Goal: Task Accomplishment & Management: Complete application form

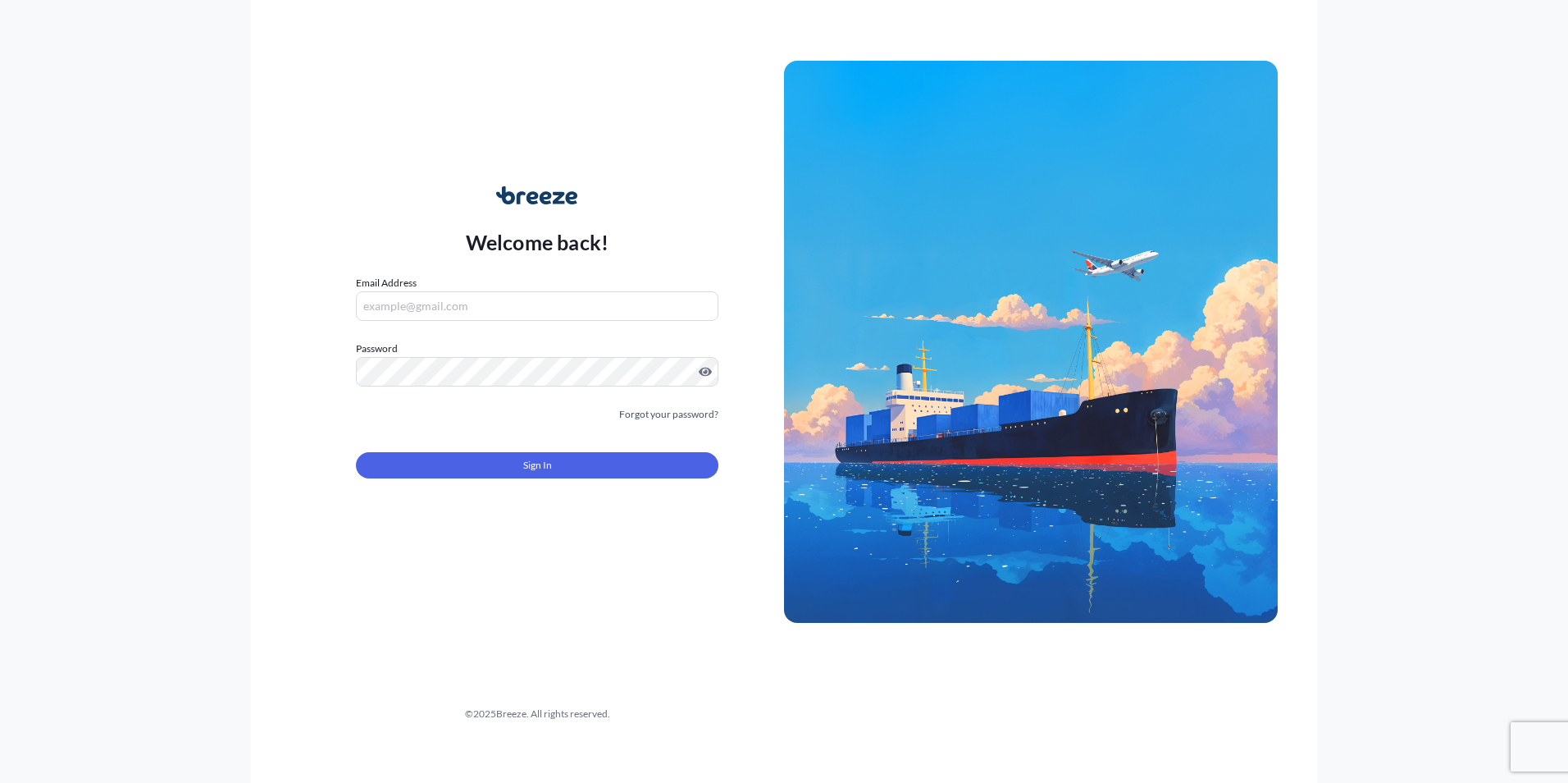
type input "[EMAIL_ADDRESS][DOMAIN_NAME]"
click at [526, 436] on form "Email Address [EMAIL_ADDRESS][DOMAIN_NAME] Password Must include: Upper & lower…" at bounding box center [537, 387] width 363 height 223
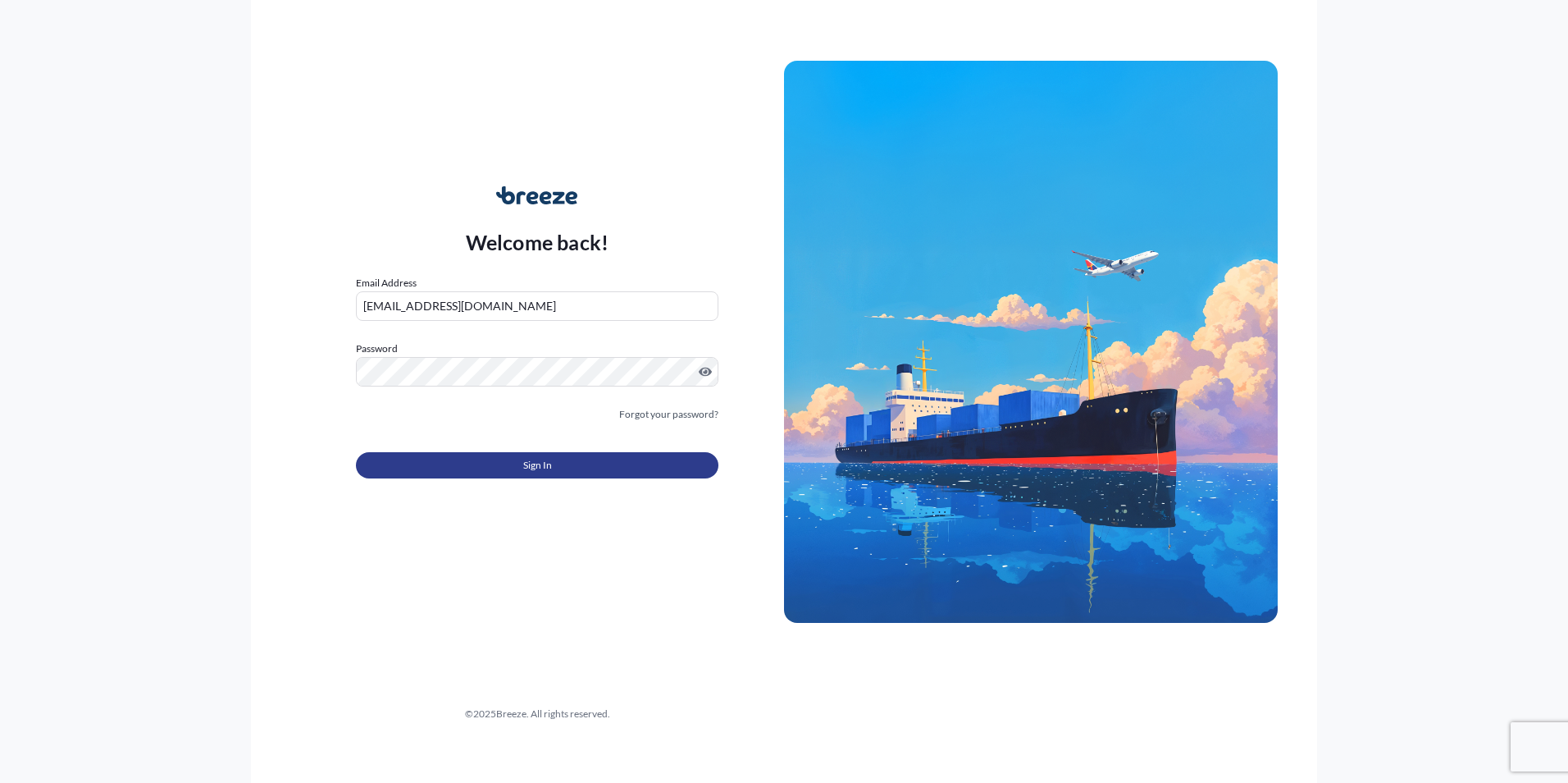
click at [517, 458] on button "Sign In" at bounding box center [537, 464] width 363 height 26
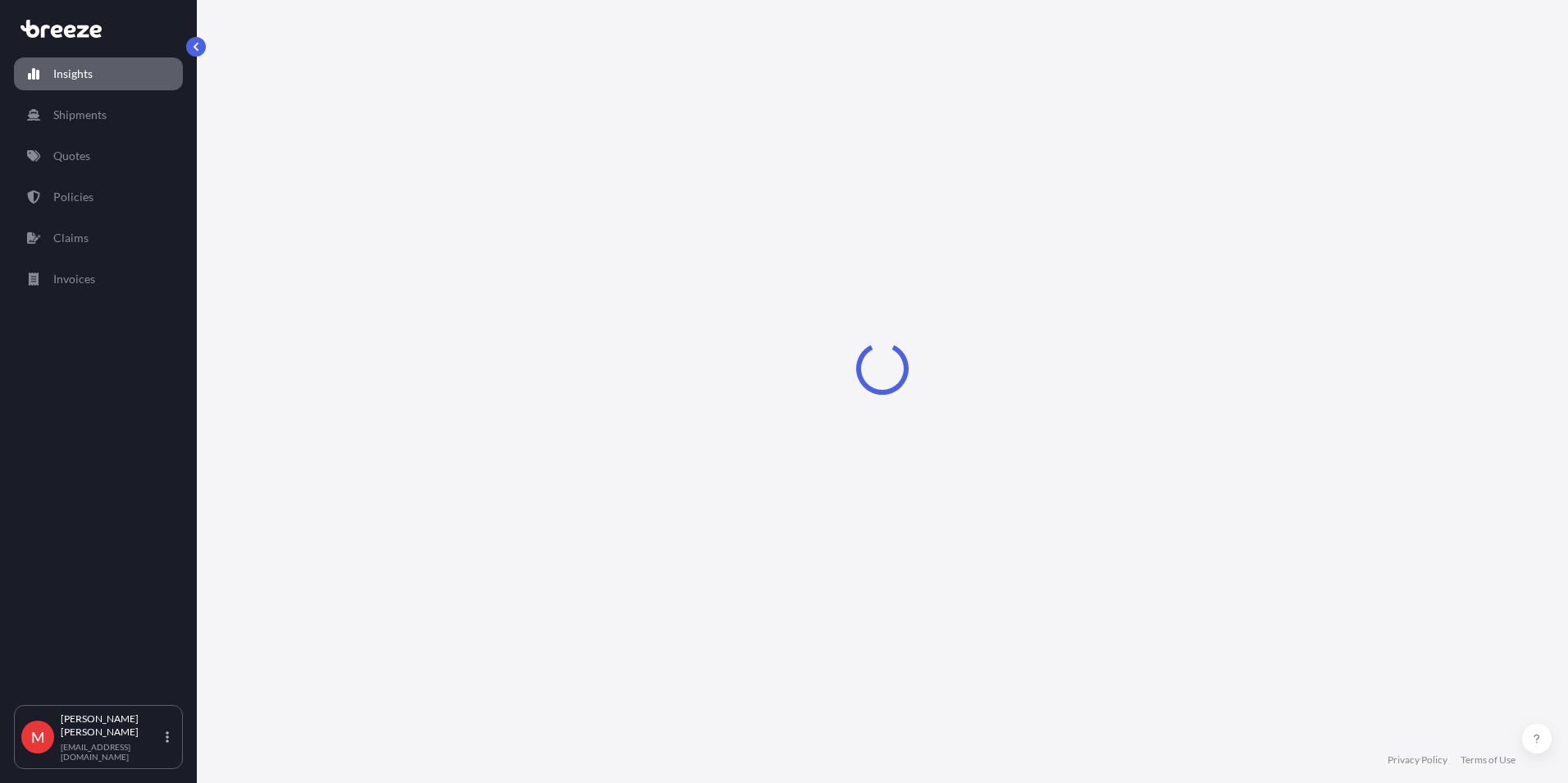
select select "2025"
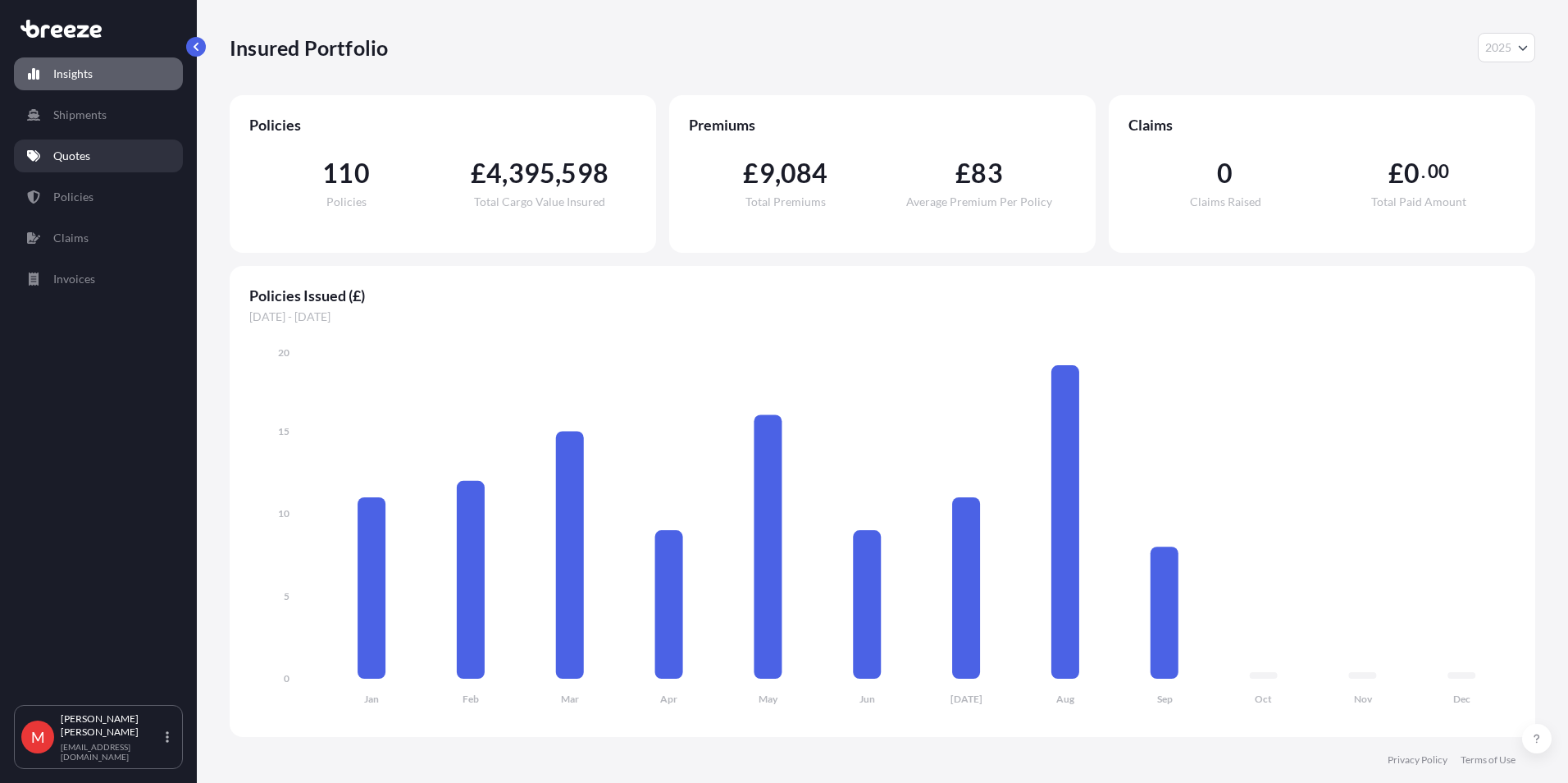
click at [130, 158] on link "Quotes" at bounding box center [98, 155] width 169 height 33
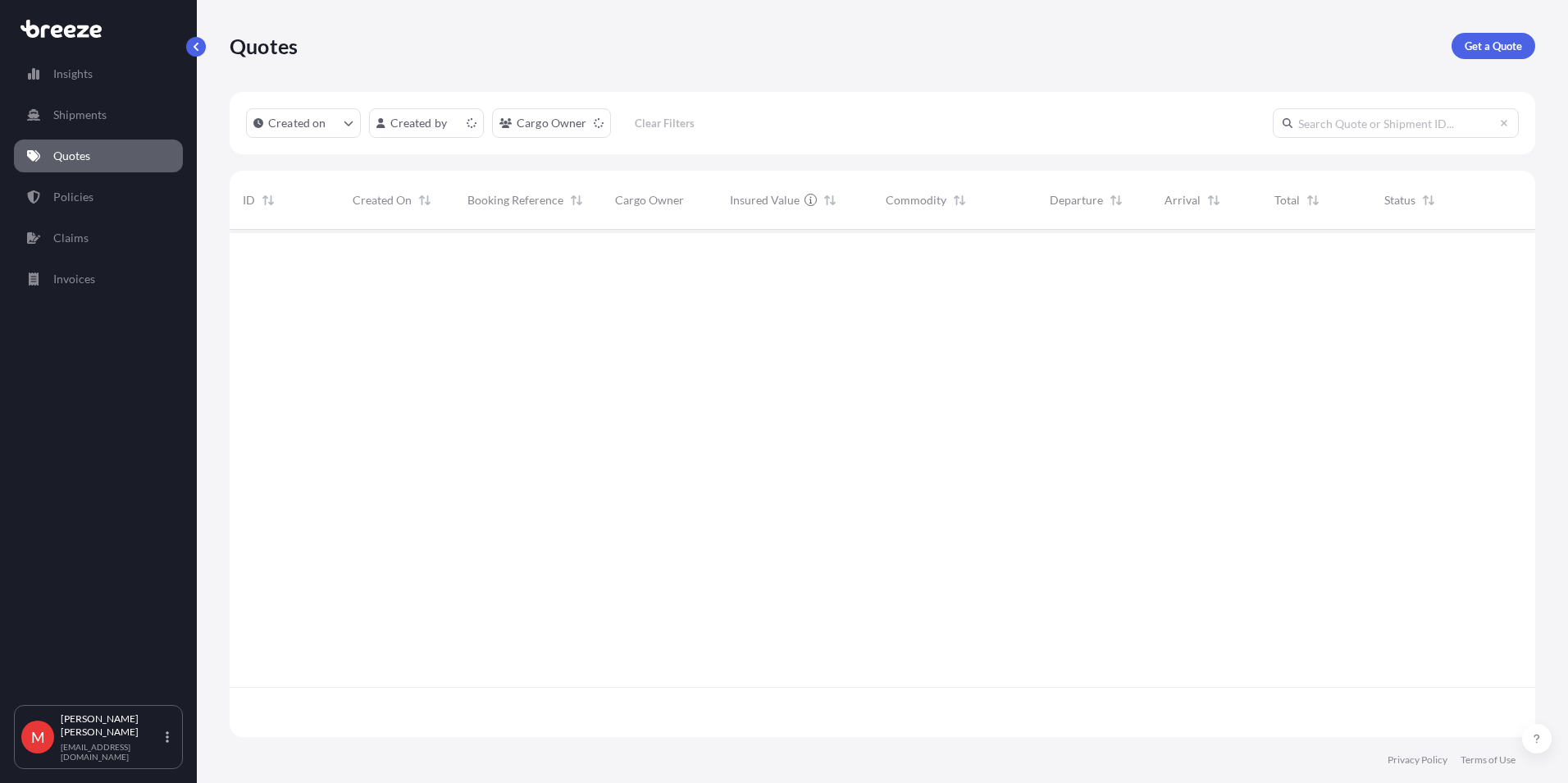
scroll to position [504, 1294]
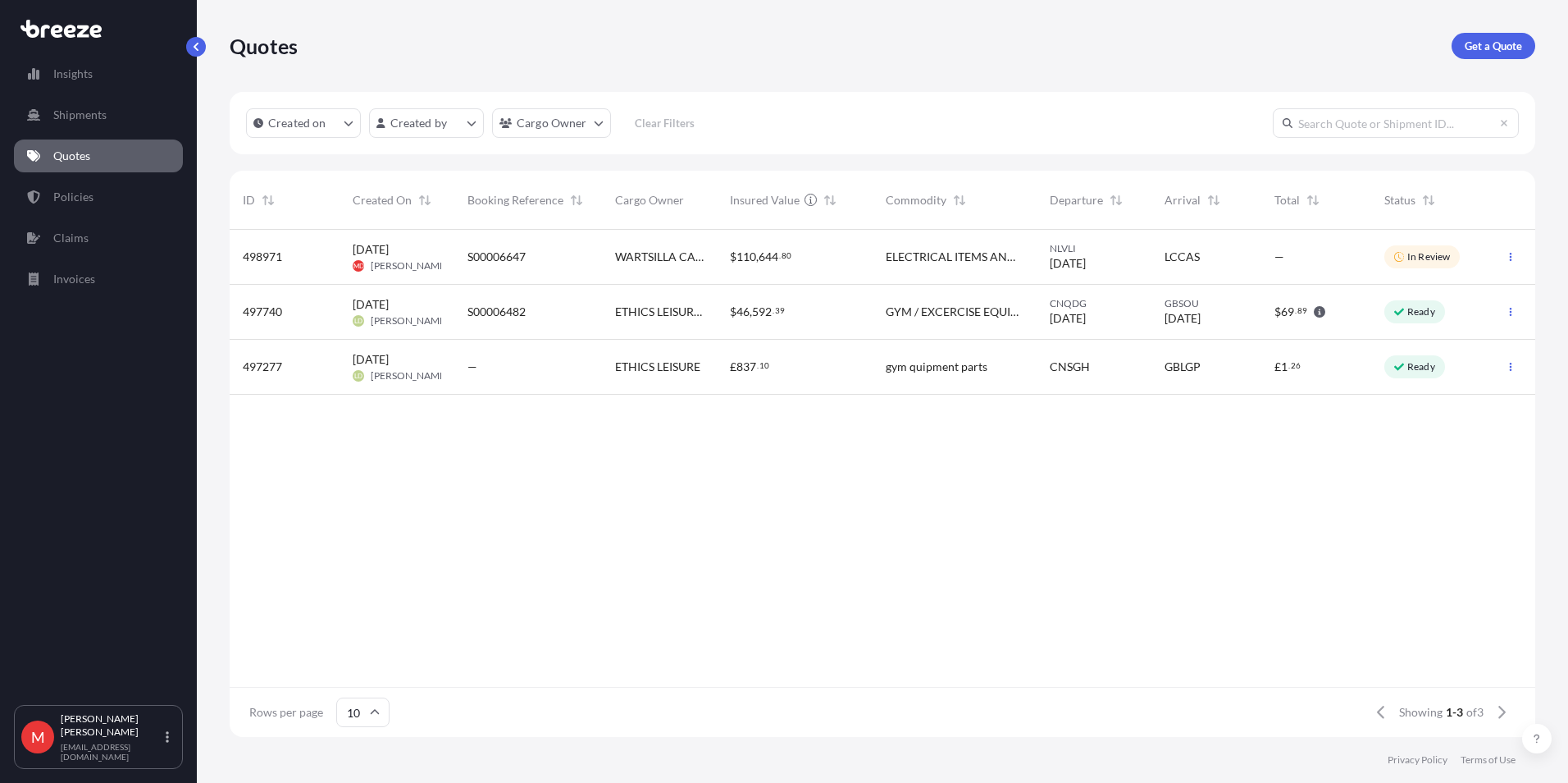
click at [1500, 42] on p "Get a Quote" at bounding box center [1493, 46] width 58 height 17
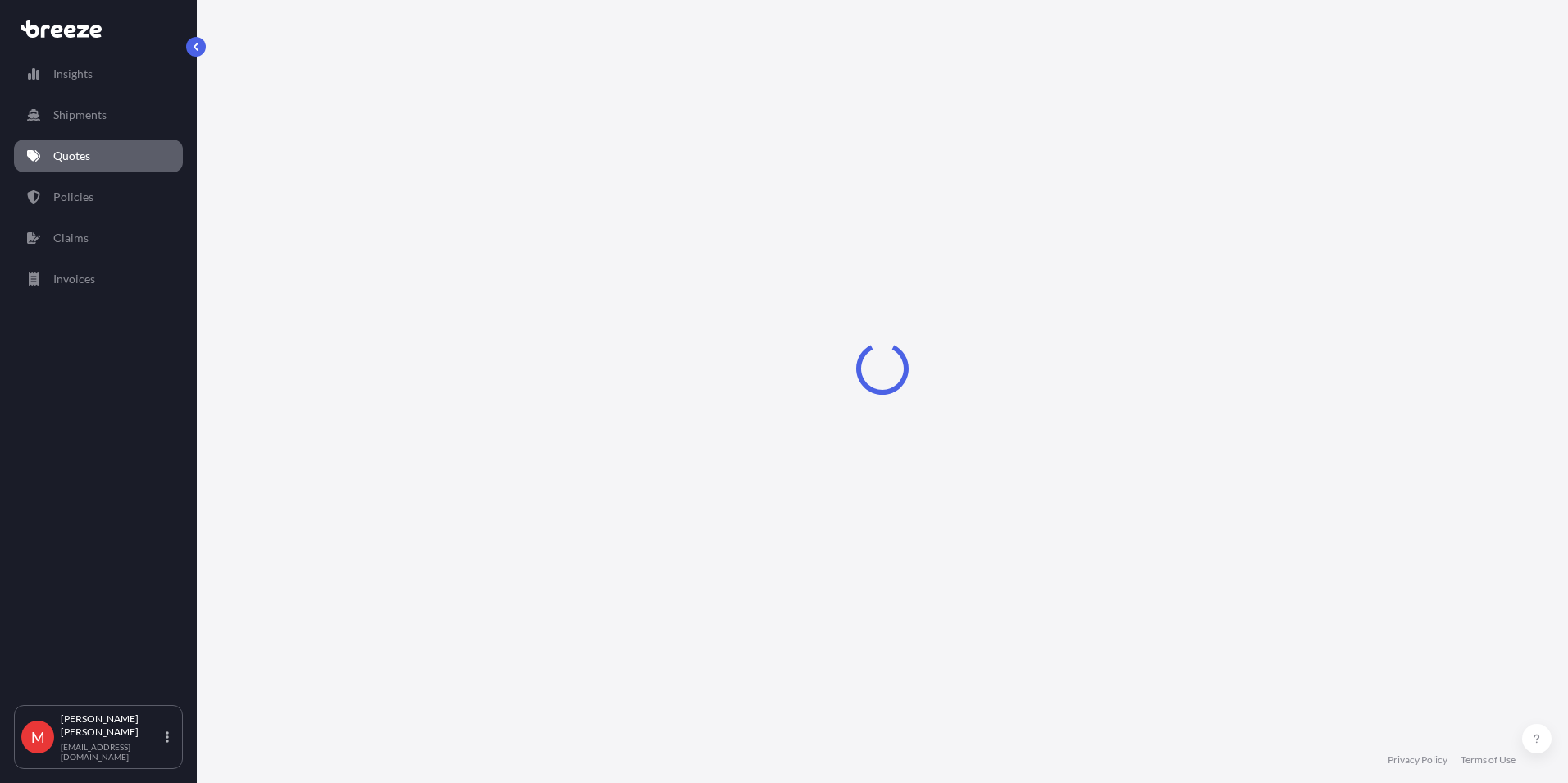
select select "Road"
select select "Sea"
select select "1"
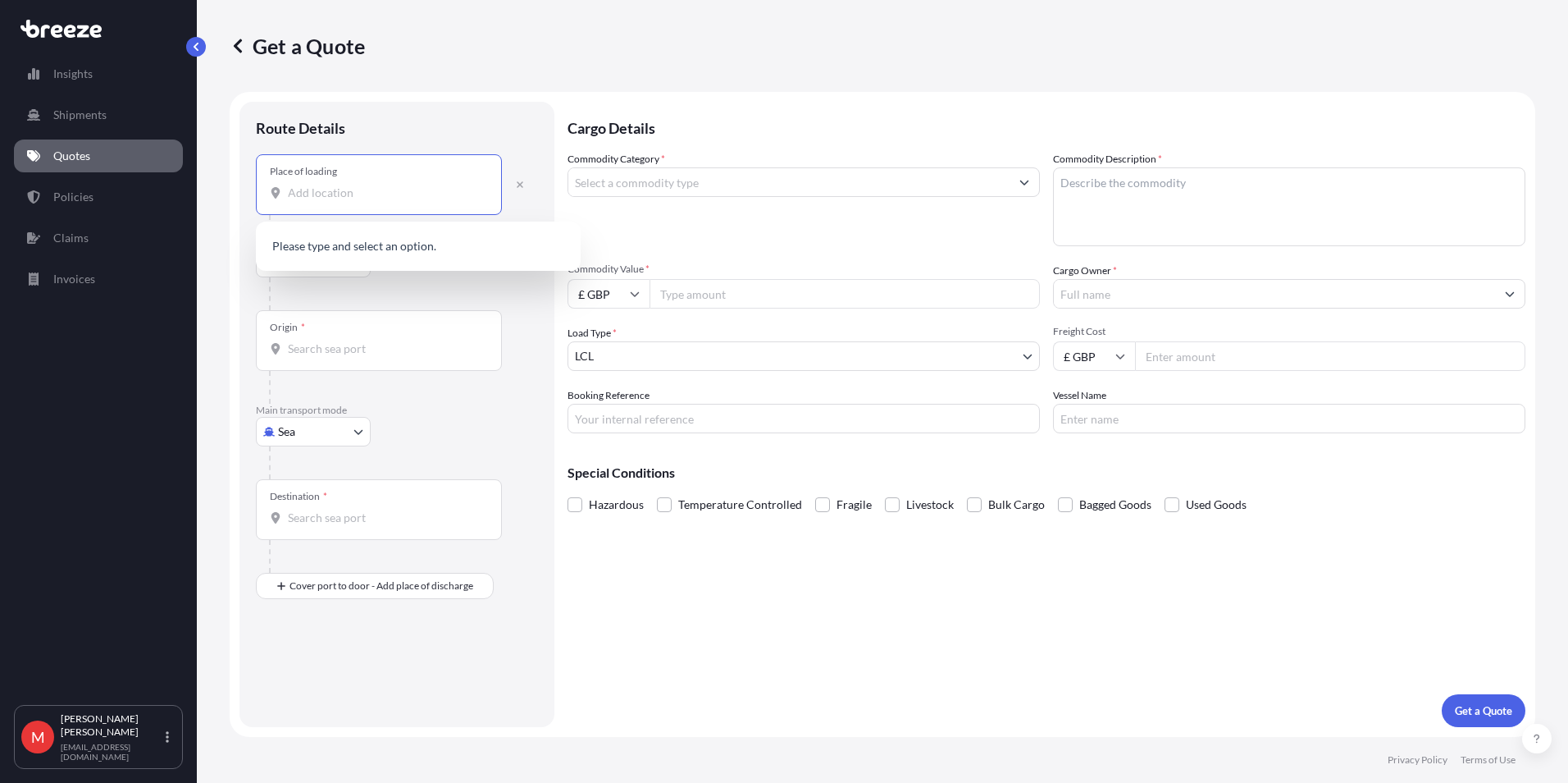
click at [343, 200] on input "Place of loading" at bounding box center [384, 193] width 193 height 17
click at [357, 180] on div "Place of loading" at bounding box center [378, 184] width 246 height 61
click at [357, 184] on input "Place of loading" at bounding box center [384, 193] width 193 height 17
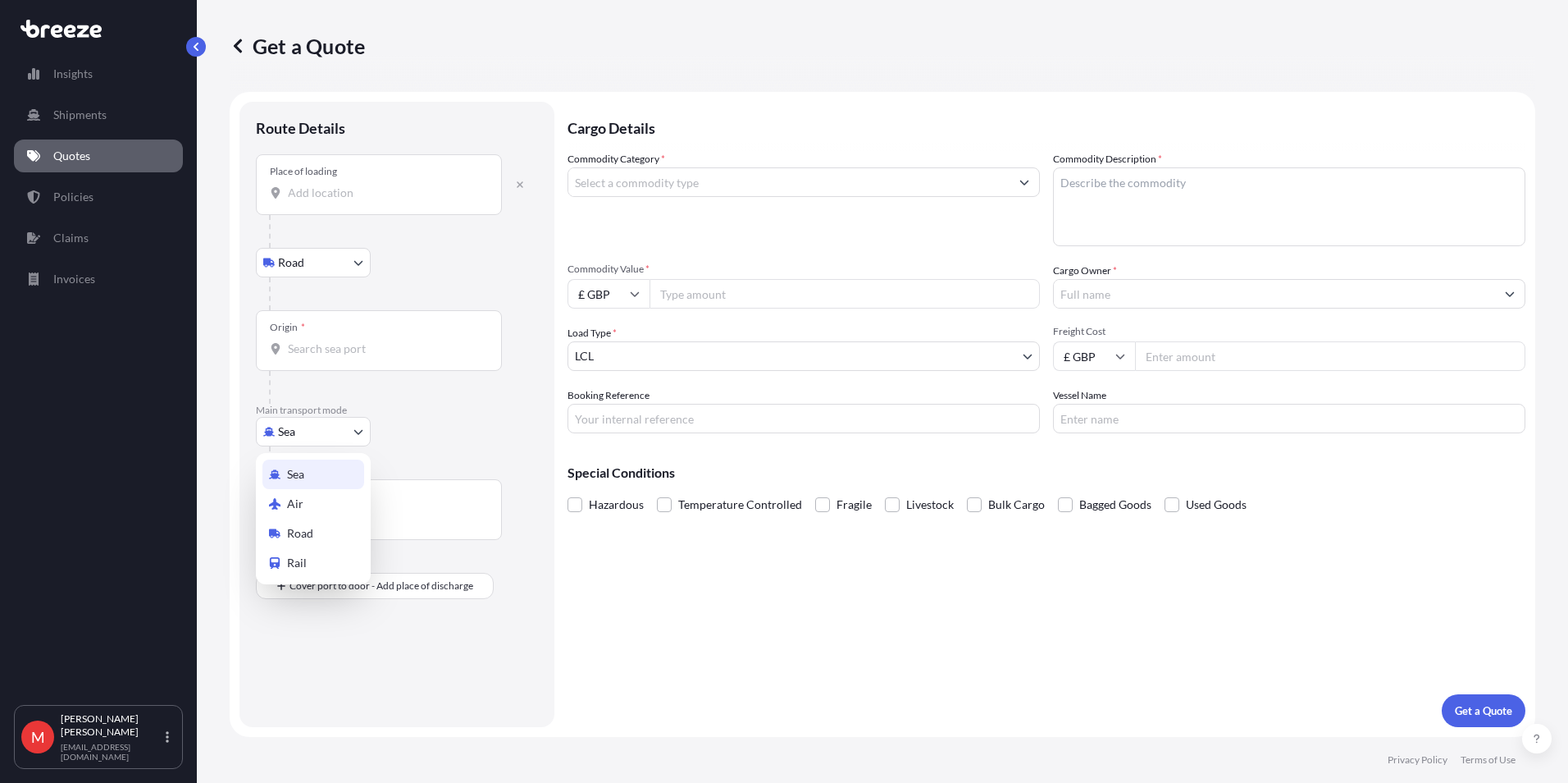
click at [309, 422] on body "0 options available. 0 options available. Insights Shipments Quotes Policies Cl…" at bounding box center [784, 391] width 1568 height 783
click at [313, 525] on span "Road" at bounding box center [299, 534] width 26 height 17
select select "Road"
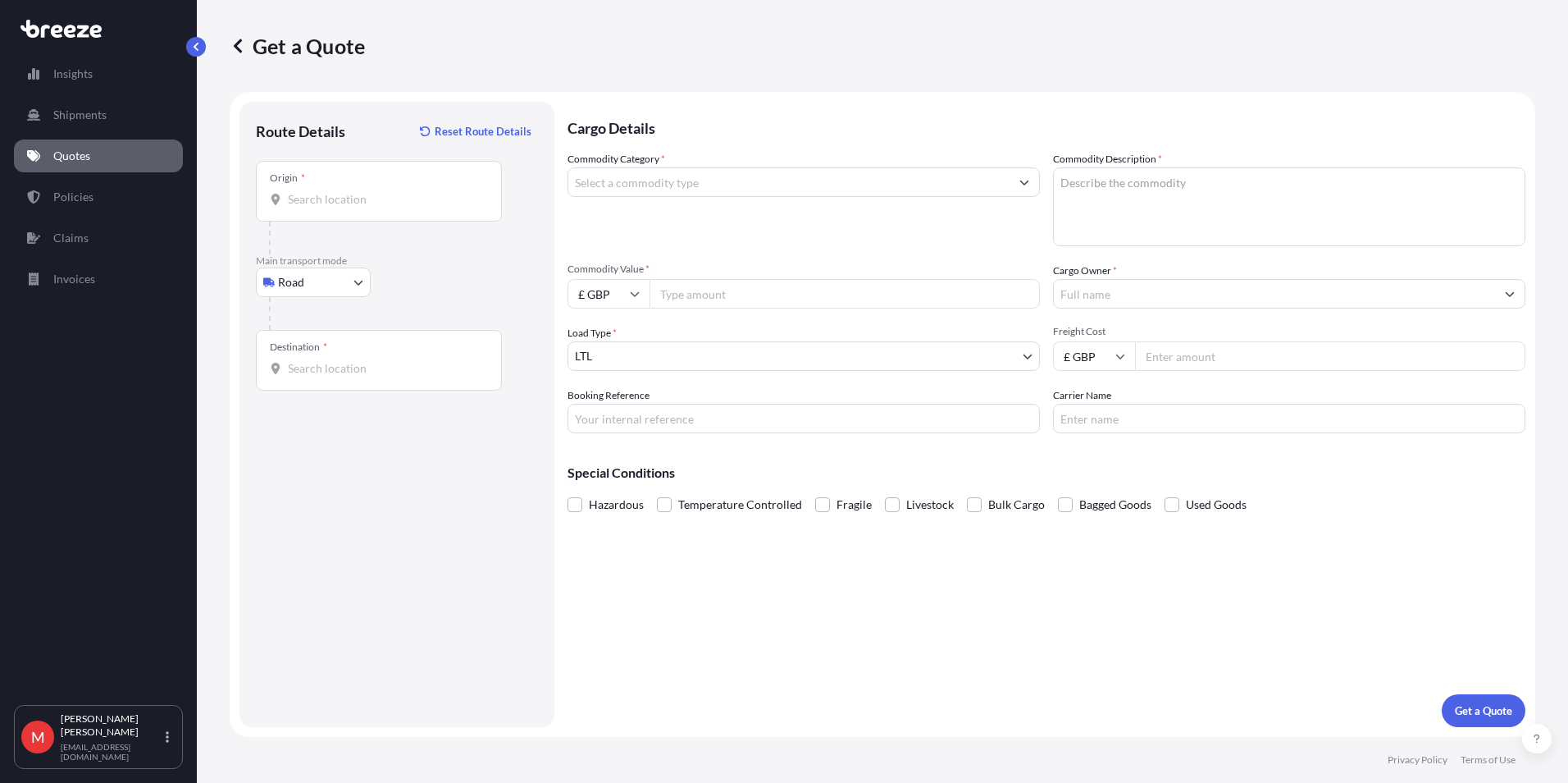
click at [306, 190] on div "Origin *" at bounding box center [378, 191] width 246 height 61
click at [306, 191] on input "Origin *" at bounding box center [384, 199] width 193 height 17
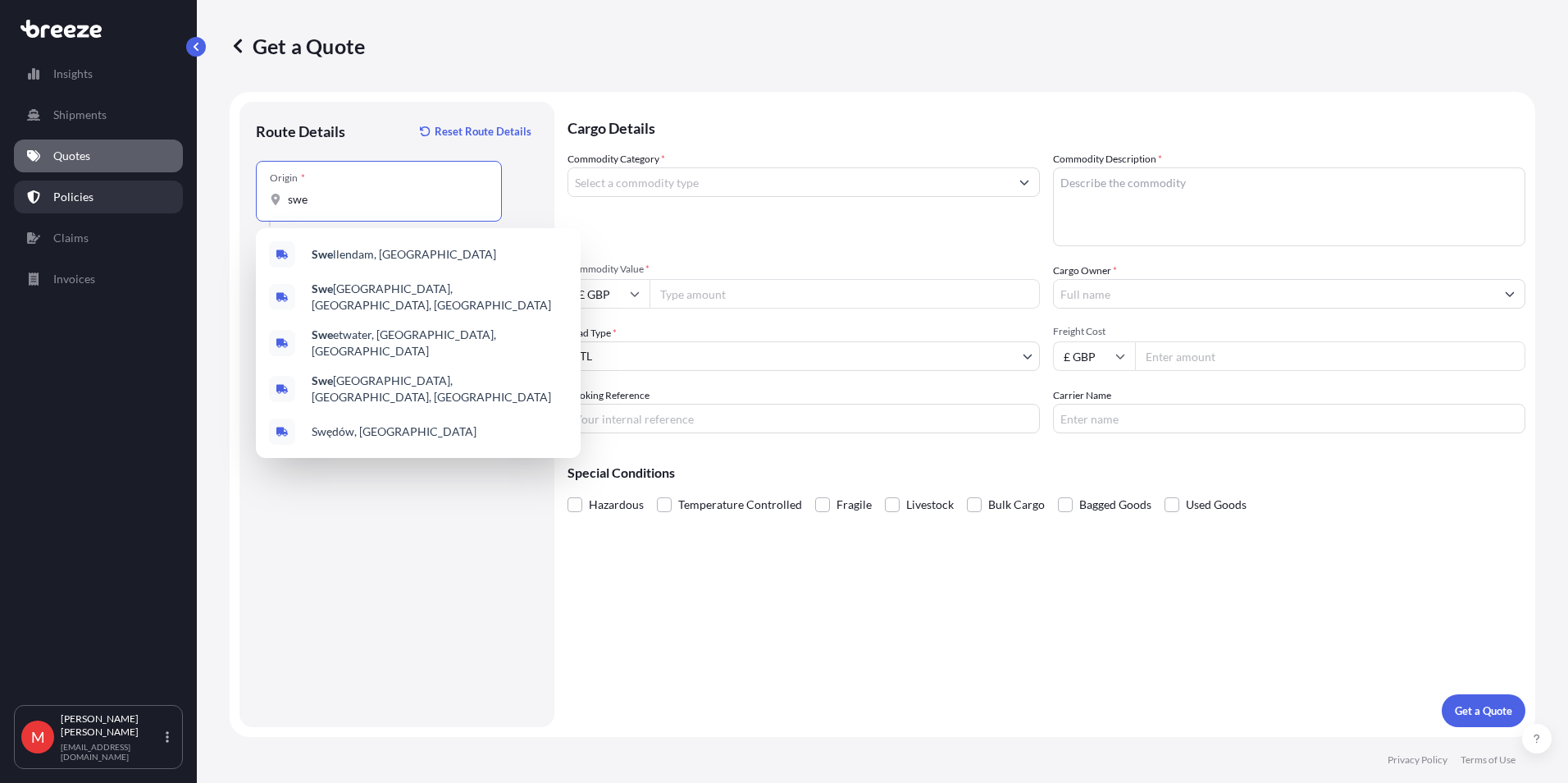
drag, startPoint x: 328, startPoint y: 199, endPoint x: 128, endPoint y: 194, distance: 200.1
click at [128, 194] on div "Insights Shipments Quotes Policies Claims Invoices M [PERSON_NAME] [PERSON_NAME…" at bounding box center [784, 391] width 1568 height 783
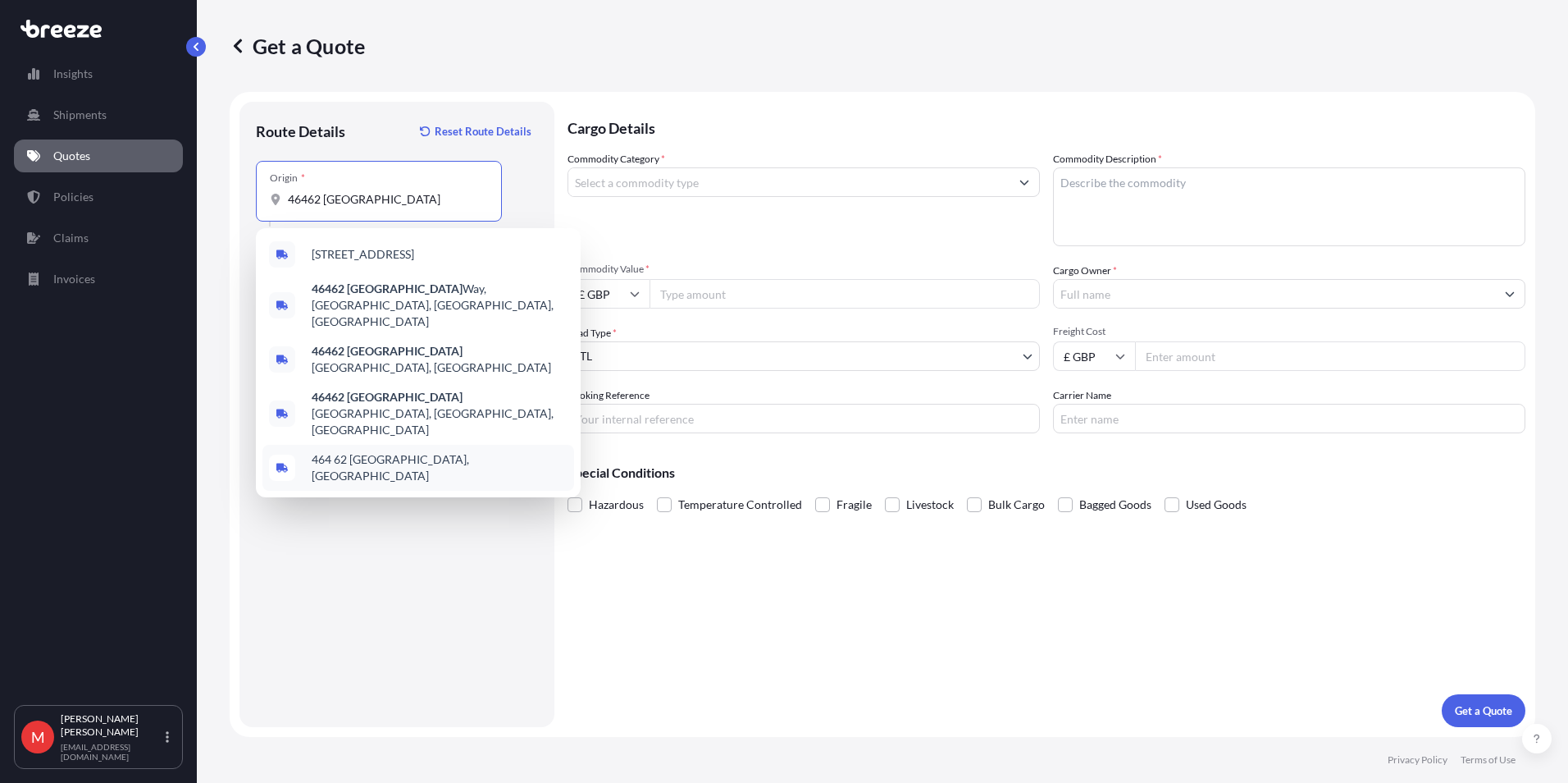
click at [400, 451] on span "464 62 [GEOGRAPHIC_DATA], [GEOGRAPHIC_DATA]" at bounding box center [439, 467] width 256 height 33
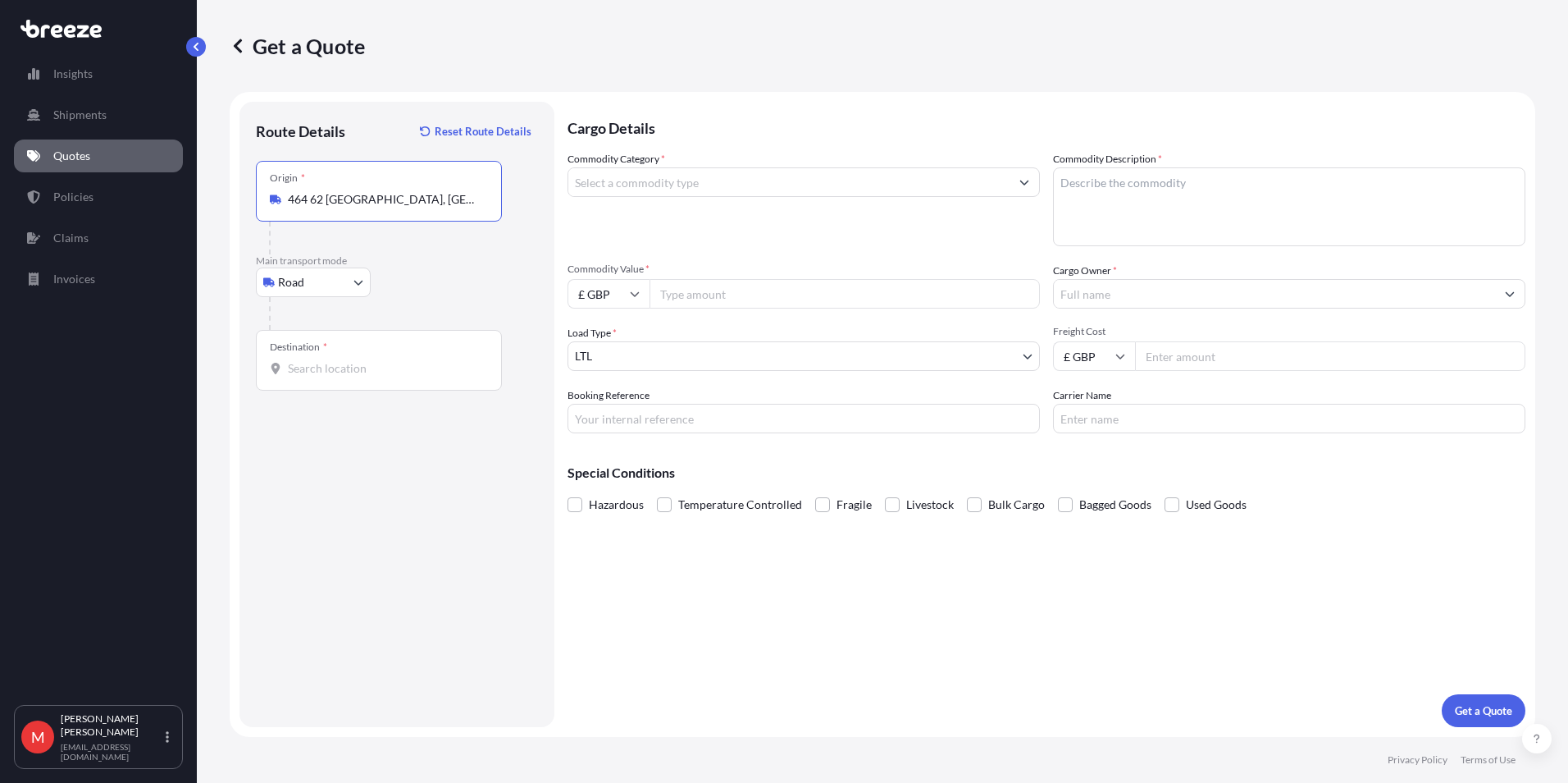
type input "464 62 [GEOGRAPHIC_DATA], [GEOGRAPHIC_DATA]"
click at [334, 358] on div "Destination *" at bounding box center [378, 360] width 246 height 61
click at [334, 360] on input "Destination *" at bounding box center [384, 369] width 193 height 17
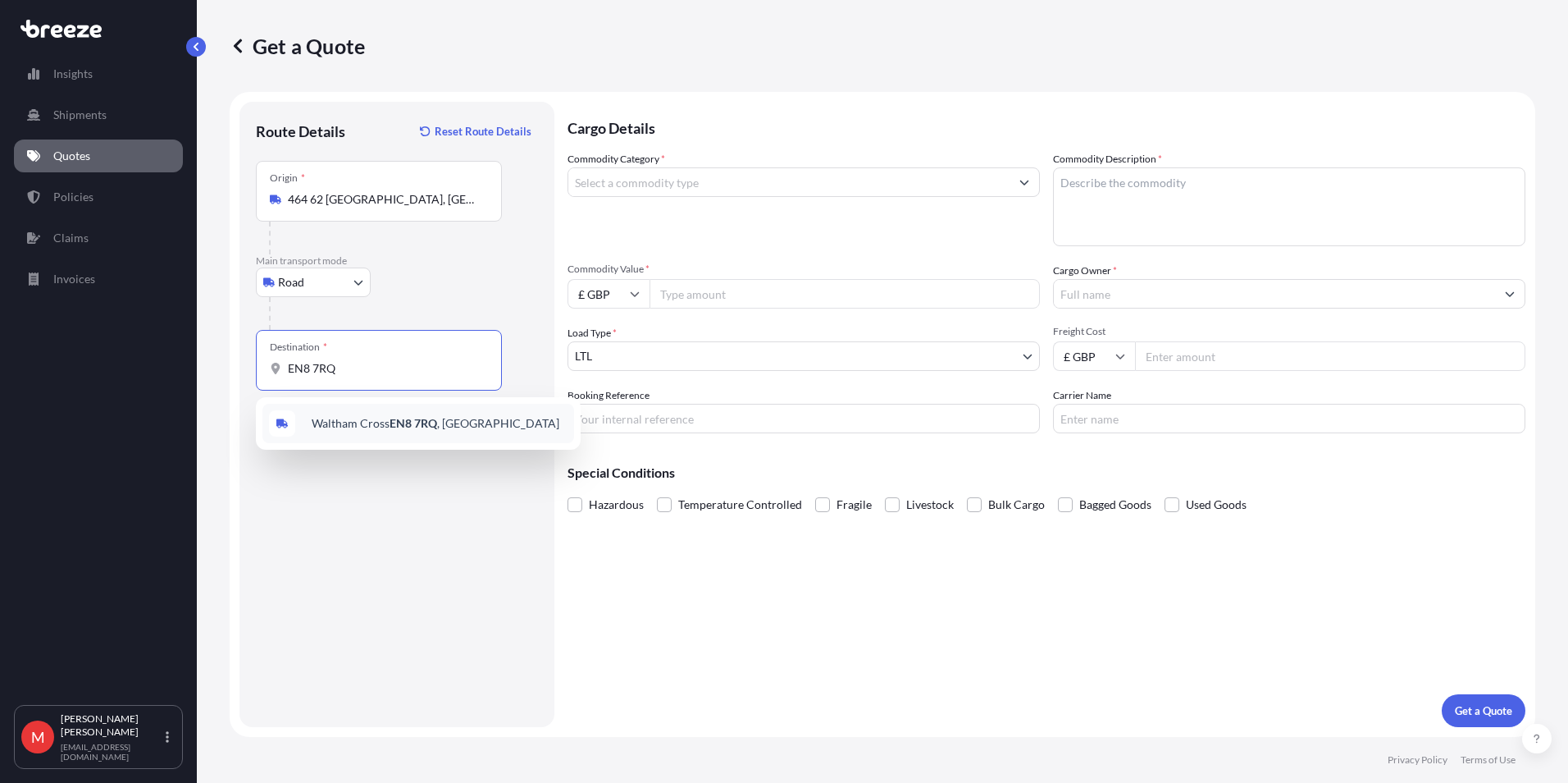
click at [378, 420] on span "[STREET_ADDRESS]" at bounding box center [435, 424] width 248 height 17
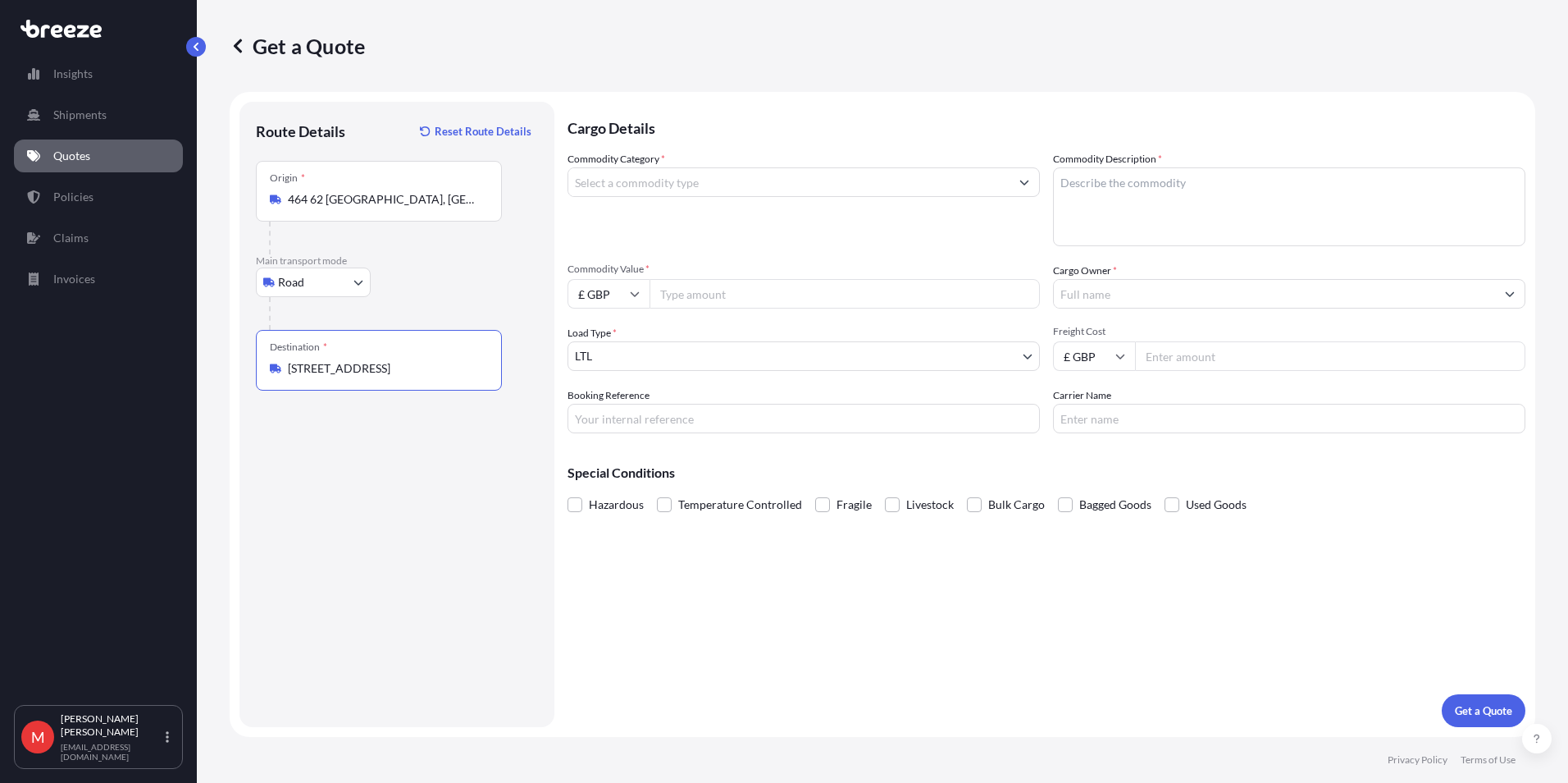
type input "[STREET_ADDRESS]"
click at [682, 188] on input "Commodity Category *" at bounding box center [789, 182] width 441 height 29
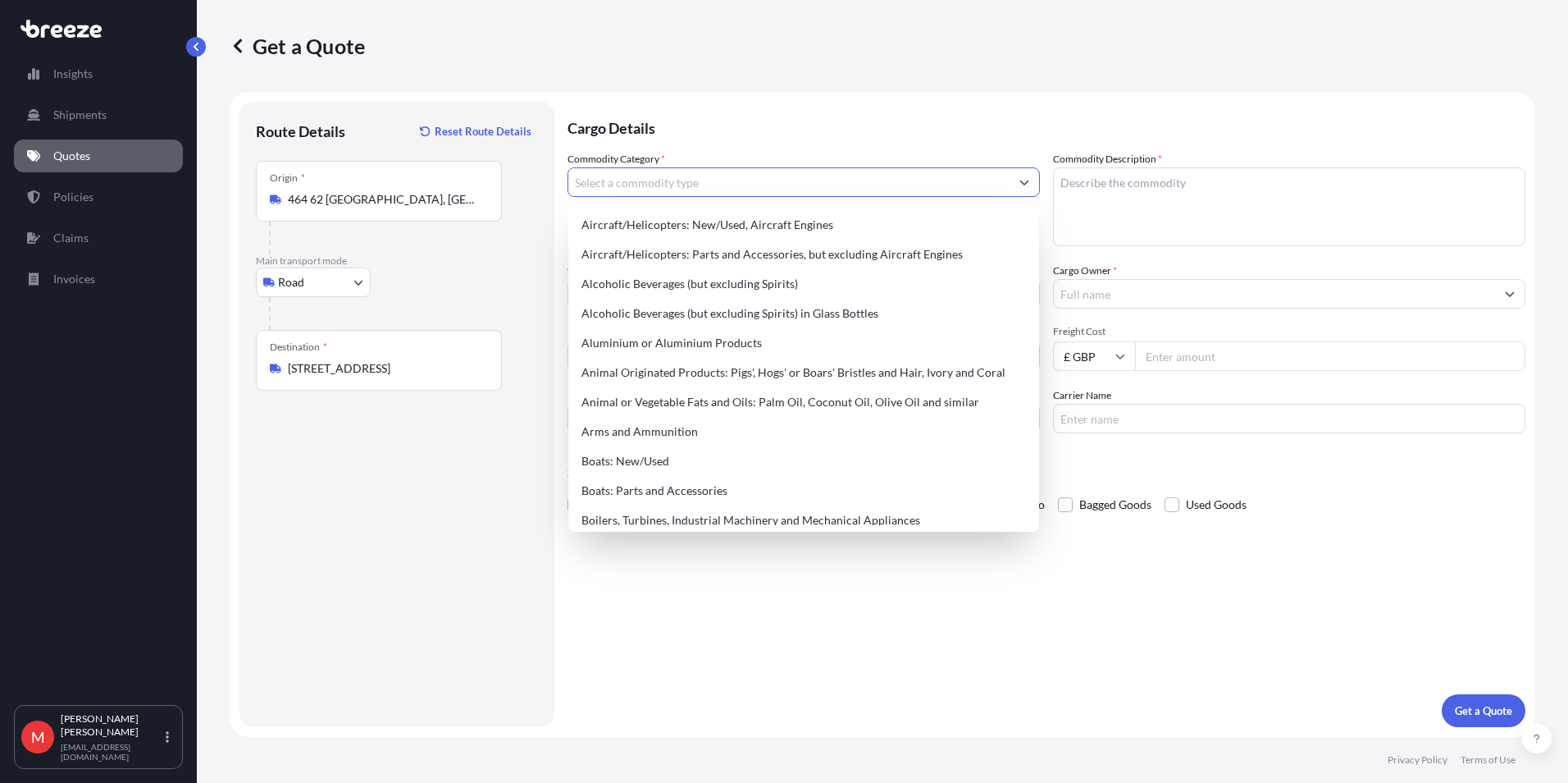
type input "A"
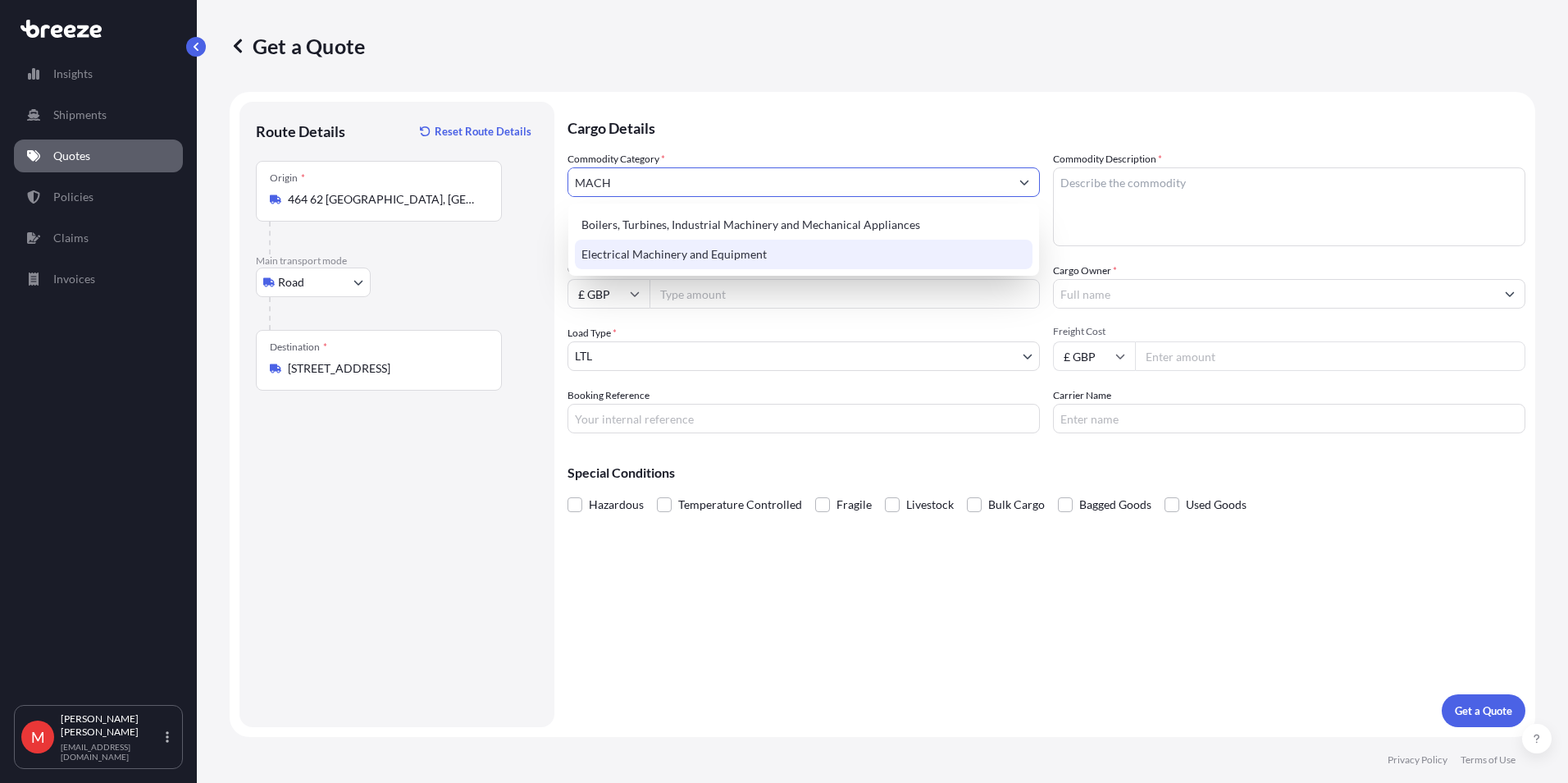
click at [651, 246] on div "Electrical Machinery and Equipment" at bounding box center [804, 253] width 458 height 29
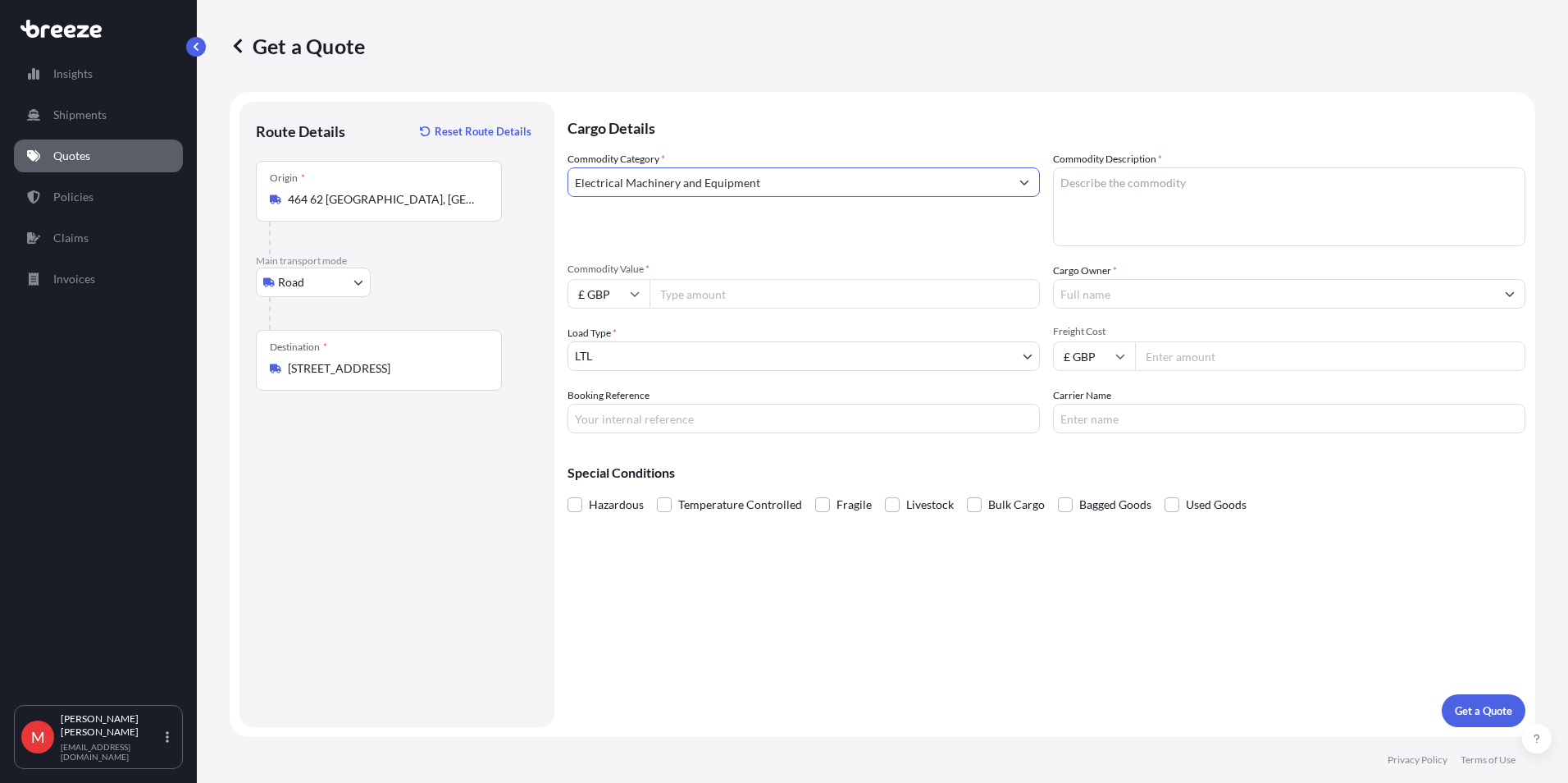
type input "Electrical Machinery and Equipment"
click at [1145, 221] on textarea "Commodity Description *" at bounding box center [1290, 207] width 473 height 78
type textarea "MACHINE PARTS"
click at [753, 284] on input "Commodity Value *" at bounding box center [844, 294] width 390 height 29
type input "30000"
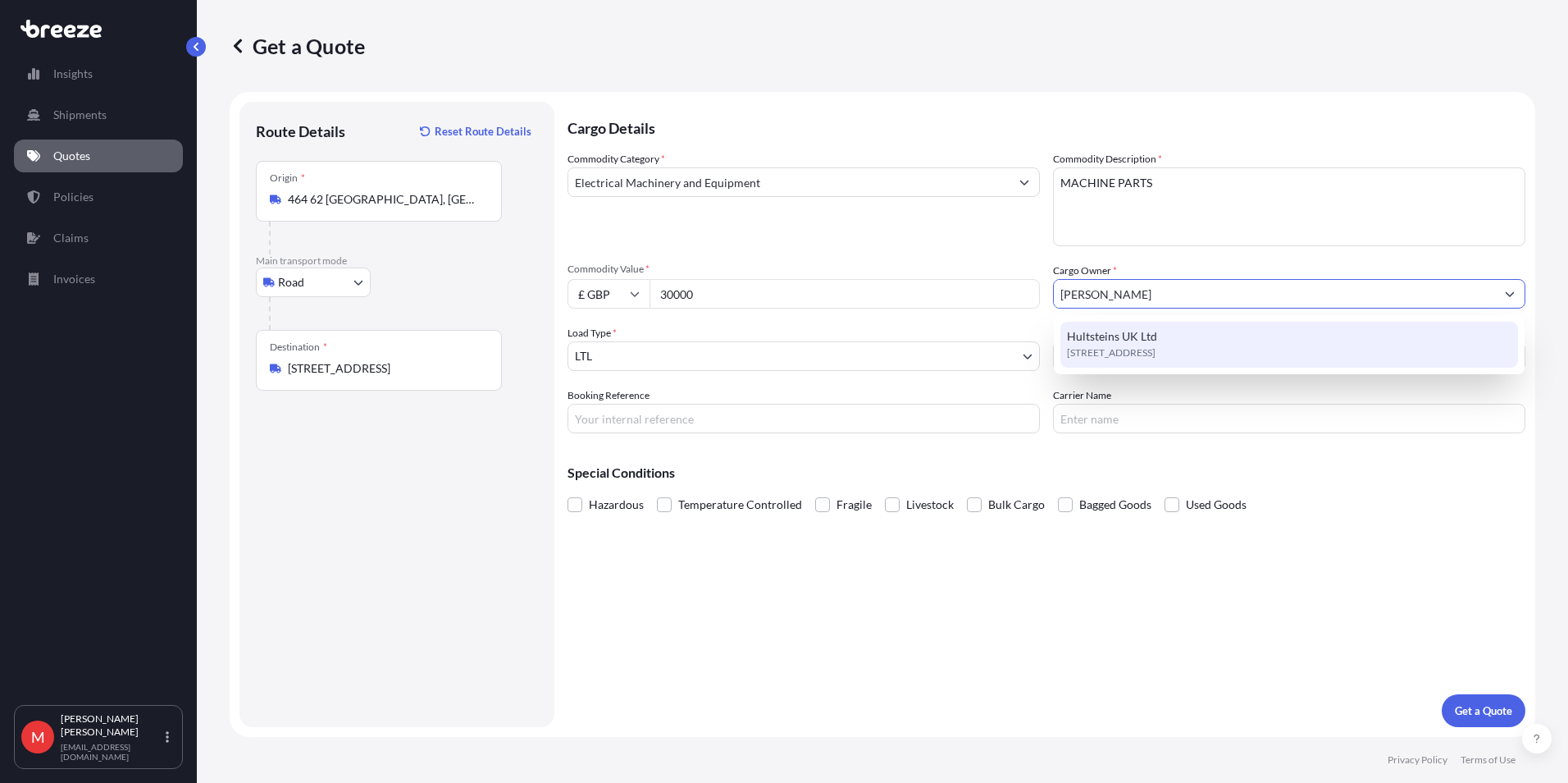
click at [1143, 354] on span "[STREET_ADDRESS]" at bounding box center [1111, 353] width 88 height 17
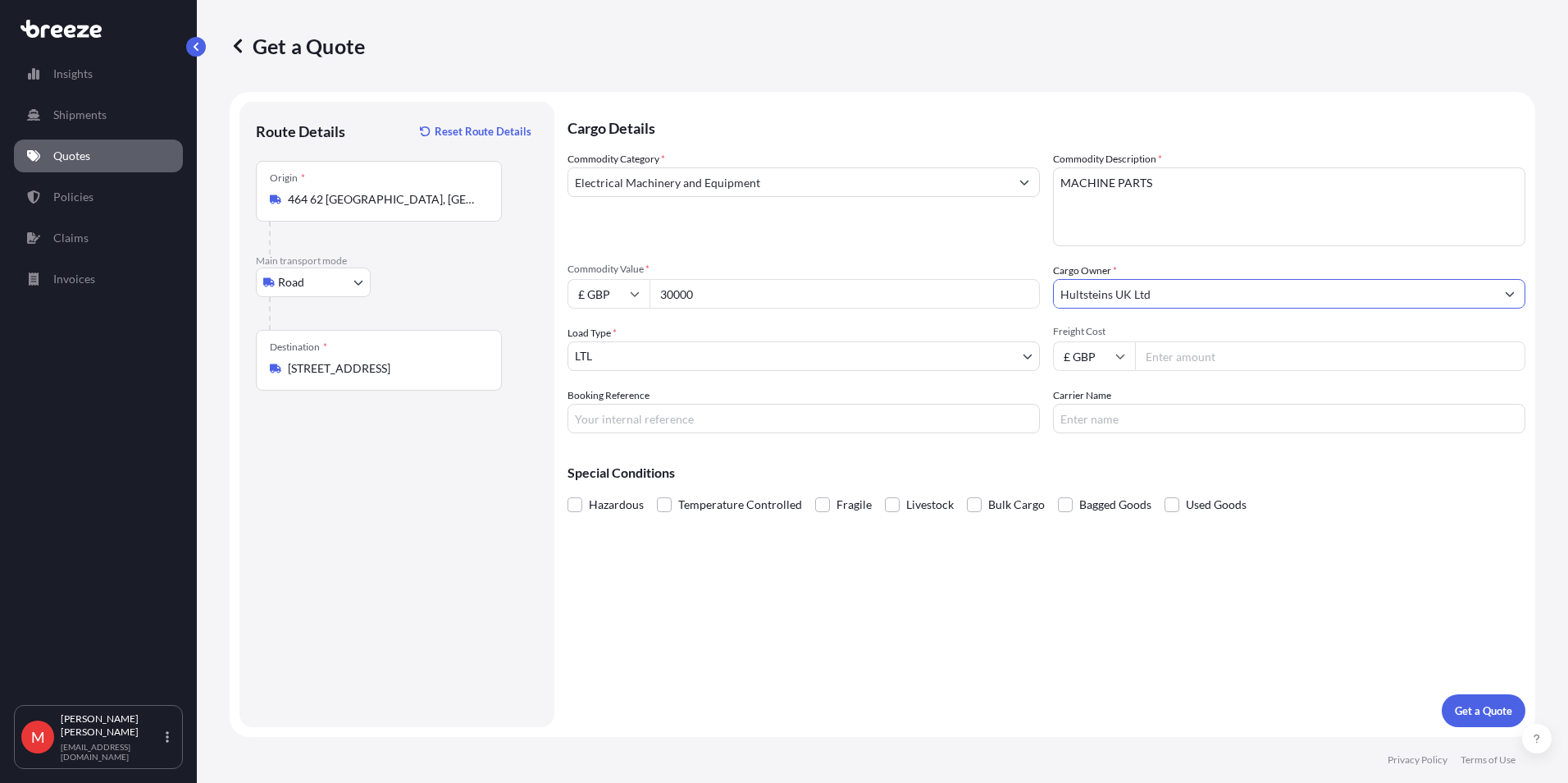
type input "Hultsteins UK Ltd"
click at [1228, 368] on input "Freight Cost" at bounding box center [1330, 355] width 390 height 29
type input "1095"
click at [1140, 583] on div "Cargo Details Commodity Category * Electrical Machinery and Equipment Commodity…" at bounding box center [1046, 414] width 958 height 625
click at [1484, 705] on p "Get a Quote" at bounding box center [1484, 710] width 58 height 17
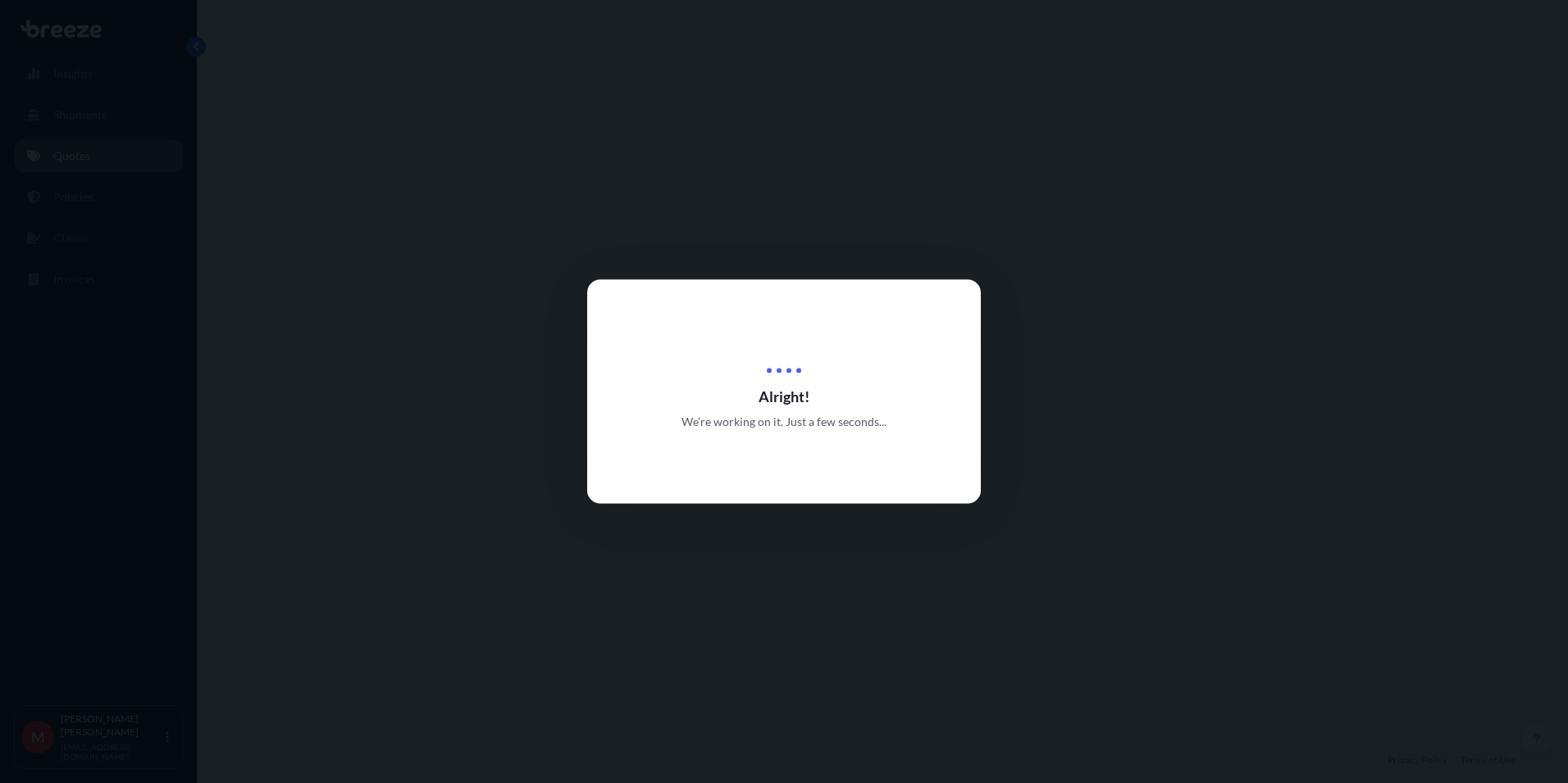
select select "Road"
select select "1"
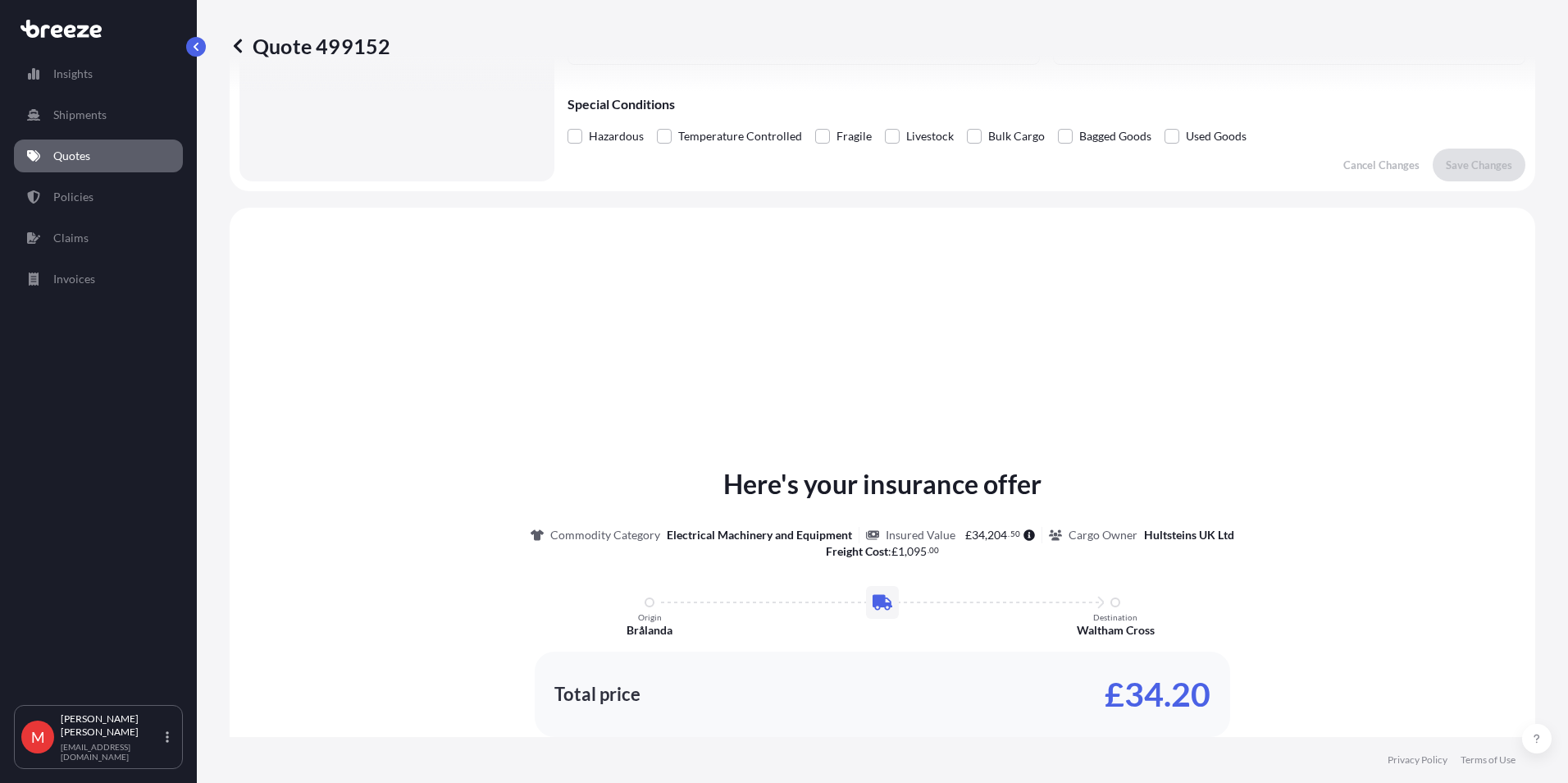
scroll to position [494, 0]
